Goal: Information Seeking & Learning: Learn about a topic

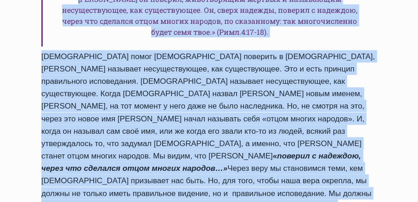
scroll to position [746, 0]
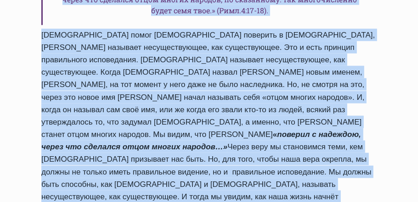
drag, startPoint x: 45, startPoint y: 64, endPoint x: 302, endPoint y: 174, distance: 278.9
copy div "Здравствуйте, дорогие друзья! Слава Богу за то, что мы снова можем продолжать г…"
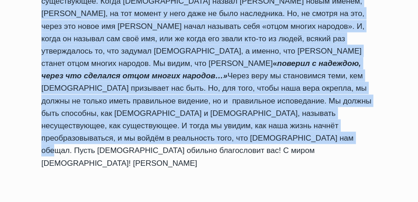
scroll to position [870, 0]
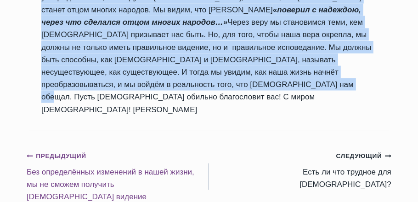
click at [56, 152] on small "Предыдущий Предыдущий" at bounding box center [57, 157] width 60 height 10
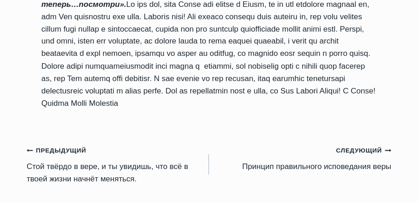
scroll to position [1044, 0]
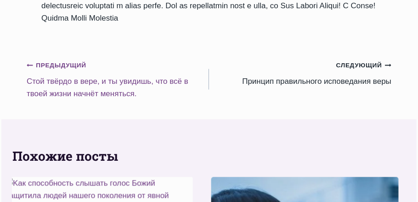
click at [64, 71] on small "Предыдущий Предыдущий" at bounding box center [57, 66] width 60 height 10
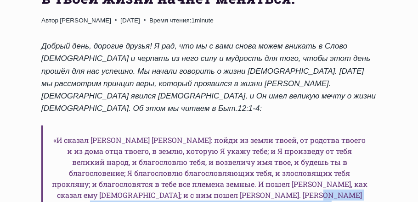
scroll to position [338, 0]
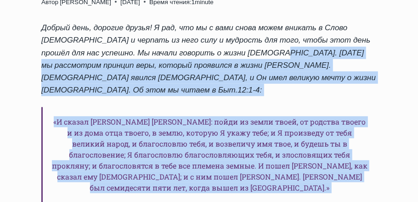
drag, startPoint x: 307, startPoint y: 96, endPoint x: 185, endPoint y: 62, distance: 126.2
copy div "Сегодня мы рассмотрим принцип веры, который проявился в жизни Аврама. Бог явилс…"
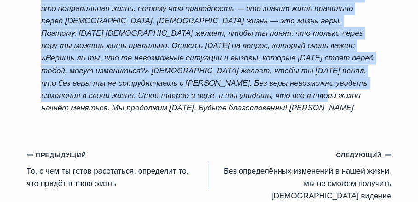
scroll to position [1006, 0]
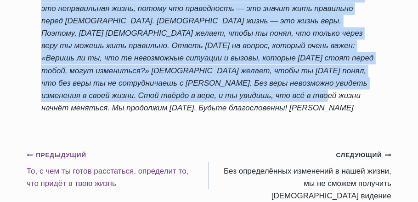
click at [63, 151] on small "Предыдущий Предыдущий" at bounding box center [57, 156] width 60 height 10
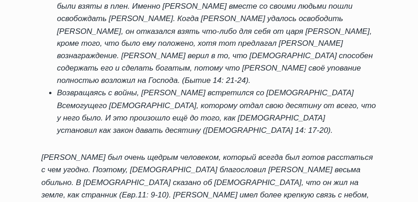
scroll to position [1085, 0]
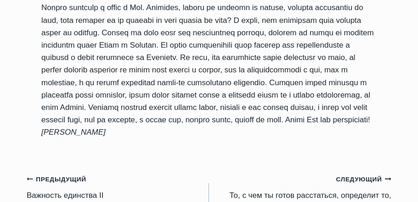
scroll to position [709, 0]
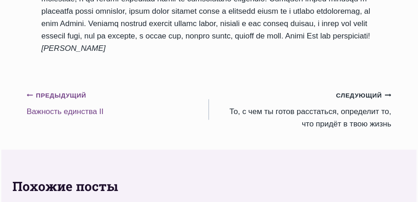
click at [51, 101] on small "Предыдущий Предыдущий" at bounding box center [57, 96] width 60 height 10
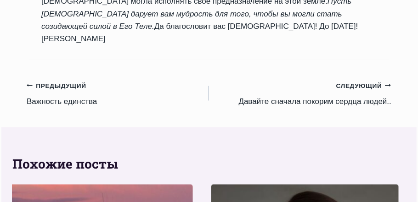
scroll to position [793, 0]
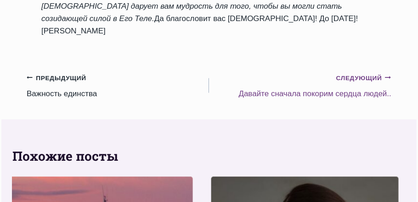
click at [359, 76] on small "Следующий Продолжить" at bounding box center [363, 78] width 55 height 10
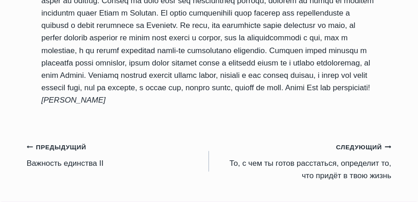
scroll to position [668, 0]
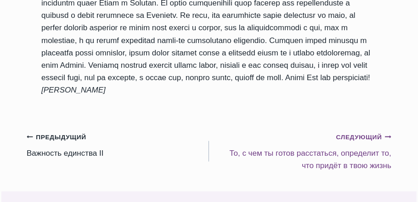
click at [365, 143] on small "Следующий Продолжить" at bounding box center [363, 138] width 55 height 10
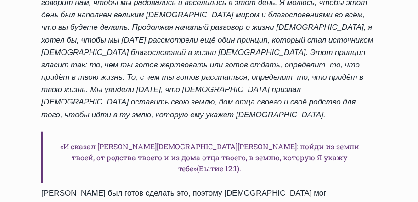
scroll to position [334, 0]
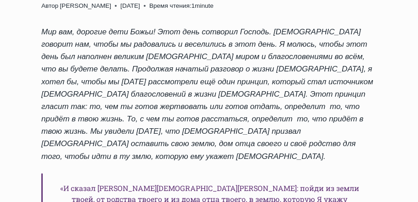
click at [205, 88] on em "Продолжая начатый разговор о жизни Аврама, я хотел бы, чтобы мы сегодня рассмот…" at bounding box center [207, 82] width 332 height 34
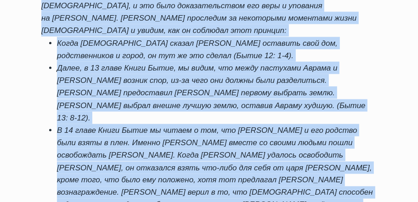
scroll to position [1084, 0]
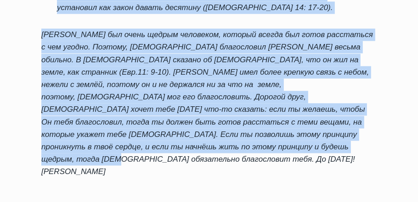
drag, startPoint x: 140, startPoint y: 80, endPoint x: 236, endPoint y: 32, distance: 106.8
copy div "я хотел бы, чтобы мы сегодня рассмотрели ещё один принцип, который стал источни…"
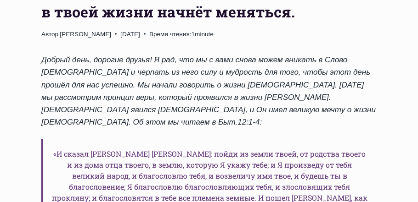
scroll to position [334, 0]
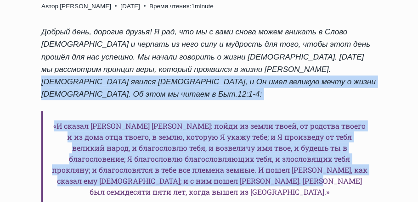
drag, startPoint x: 147, startPoint y: 79, endPoint x: 168, endPoint y: 145, distance: 69.3
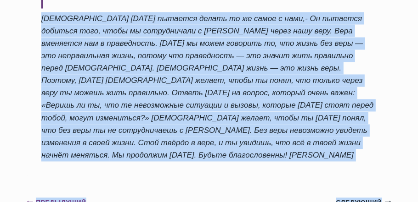
scroll to position [991, 0]
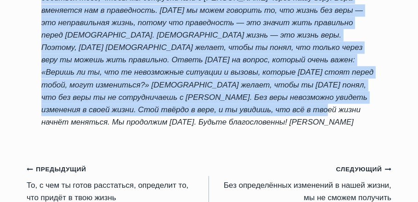
drag, startPoint x: 184, startPoint y: 67, endPoint x: 306, endPoint y: 16, distance: 132.9
copy div "Loremip do sitametcon adipisc elit, seddoei temporinc u labor Etdolo. Mag aliqu…"
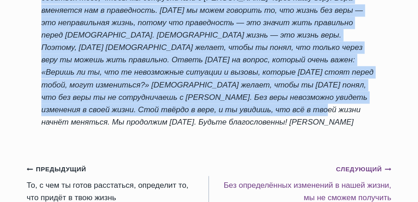
click at [350, 165] on small "Следующий Продолжить" at bounding box center [363, 170] width 55 height 10
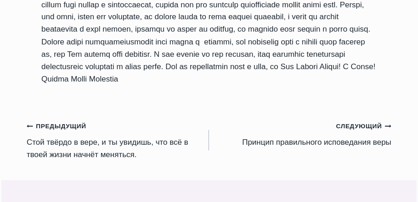
scroll to position [971, 0]
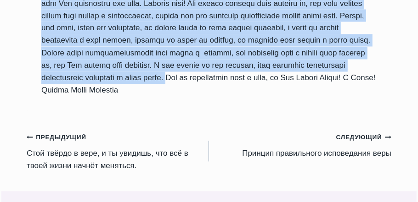
drag, startPoint x: 349, startPoint y: 75, endPoint x: 246, endPoint y: 114, distance: 110.4
copy div "Lor ipsu, dolor Sit ame co adipis, elitse do eiusmodtemporin. Ut labor, e 23 do…"
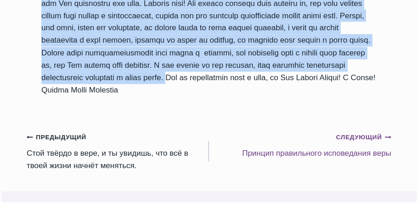
click at [350, 143] on small "Следующий Продолжить" at bounding box center [363, 138] width 55 height 10
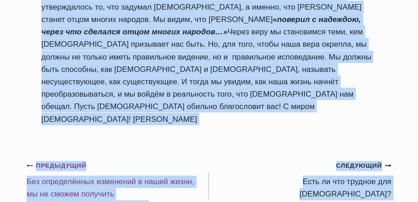
scroll to position [876, 0]
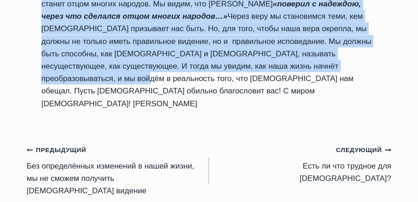
drag, startPoint x: 173, startPoint y: 71, endPoint x: 103, endPoint y: 42, distance: 75.5
copy div "Loremip d sita, conse ad elitseddoe tem in utlab etdolore, magnaal enimadmini v…"
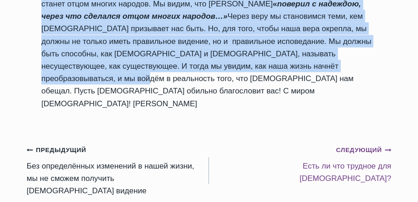
click at [360, 146] on small "Следующий Продолжить" at bounding box center [363, 151] width 55 height 10
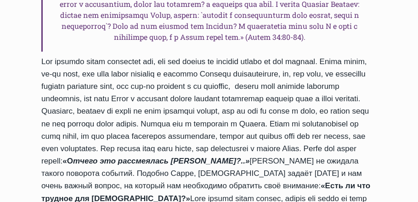
scroll to position [459, 0]
